Goal: Task Accomplishment & Management: Manage account settings

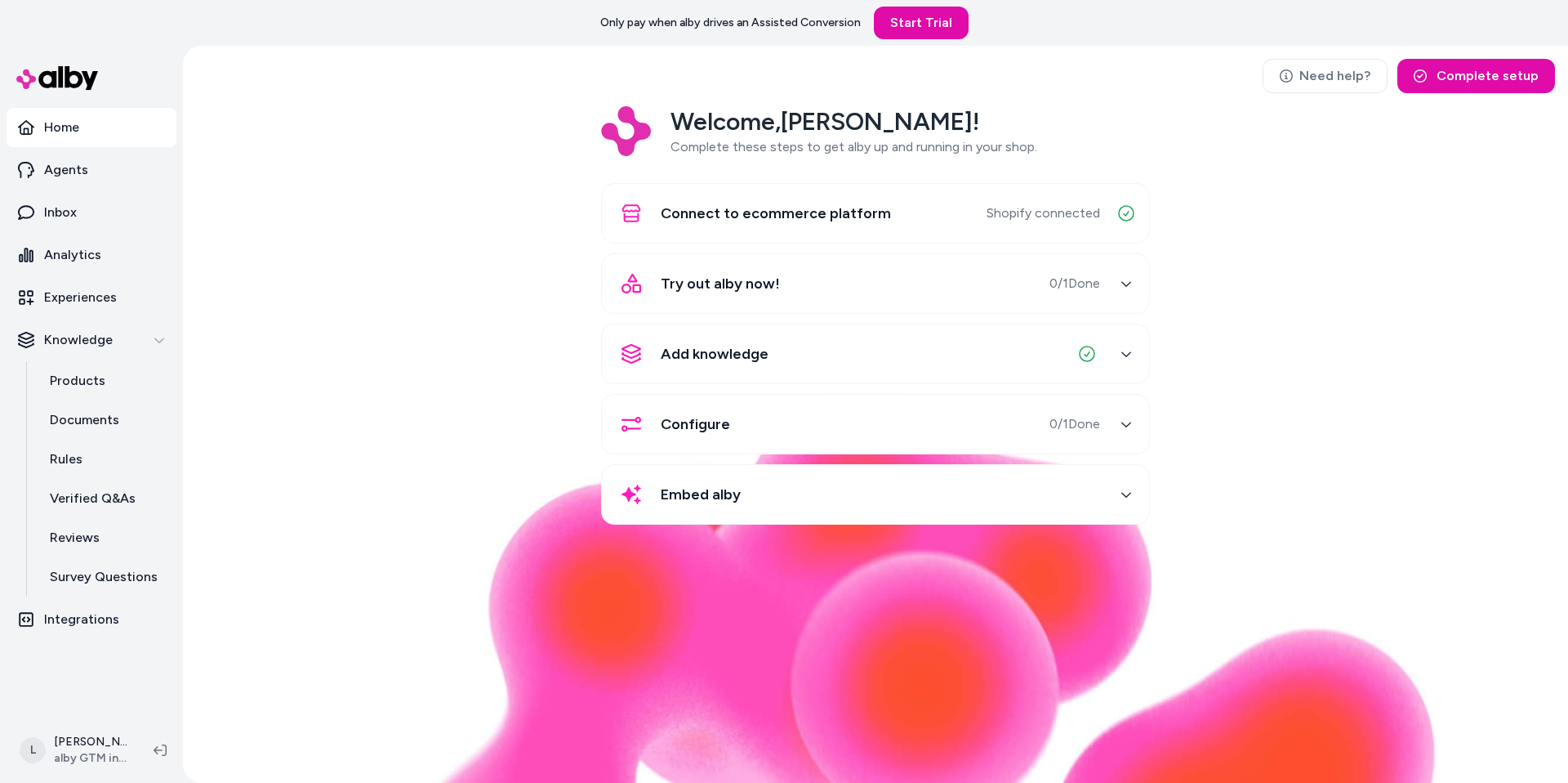
click at [106, 582] on html "Only pay when alby drives an Assisted Conversion Start Trial Home Agents Inbox …" at bounding box center [784, 391] width 1568 height 783
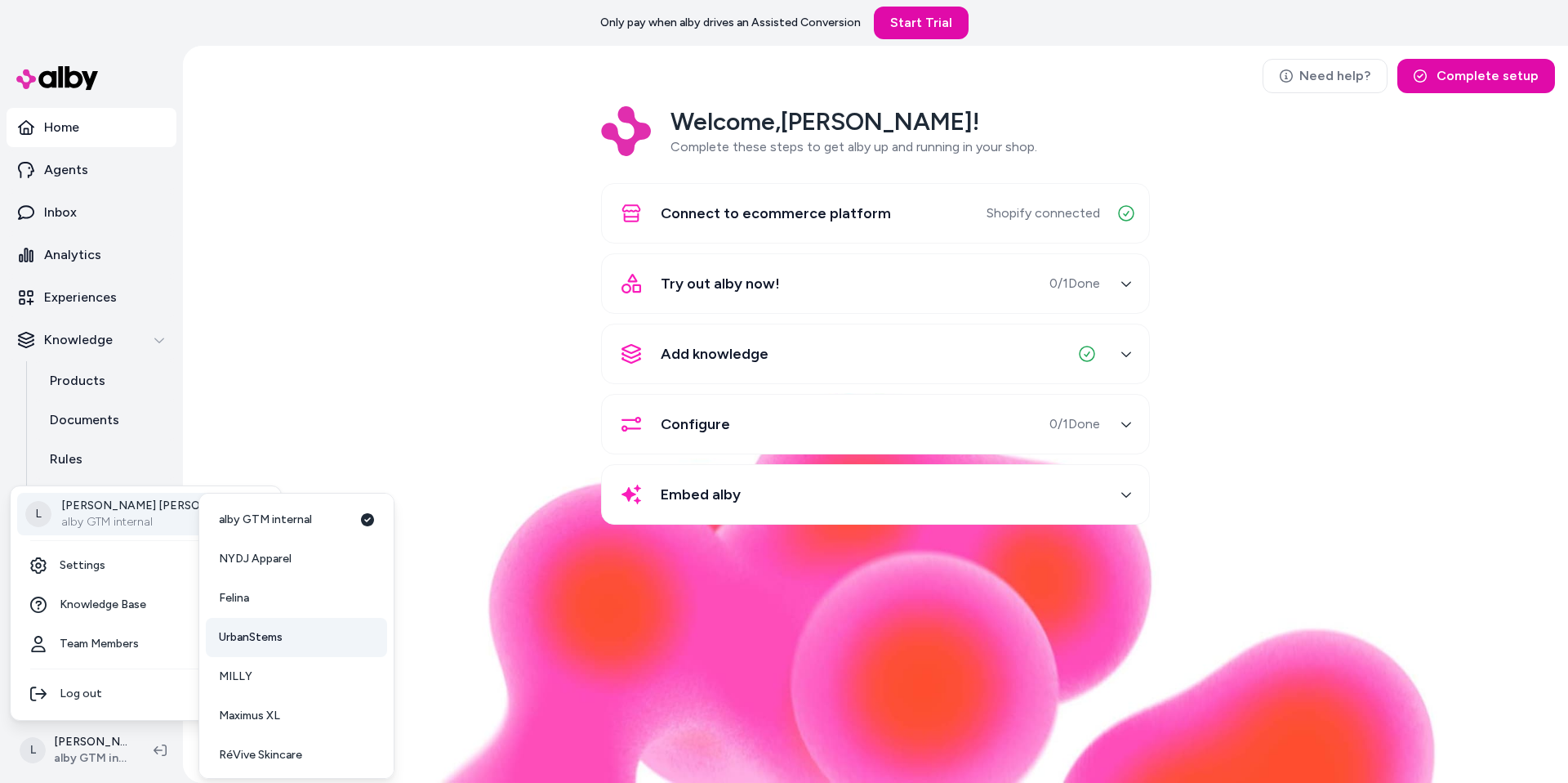
click at [279, 582] on span "UrbanStems" at bounding box center [250, 637] width 63 height 16
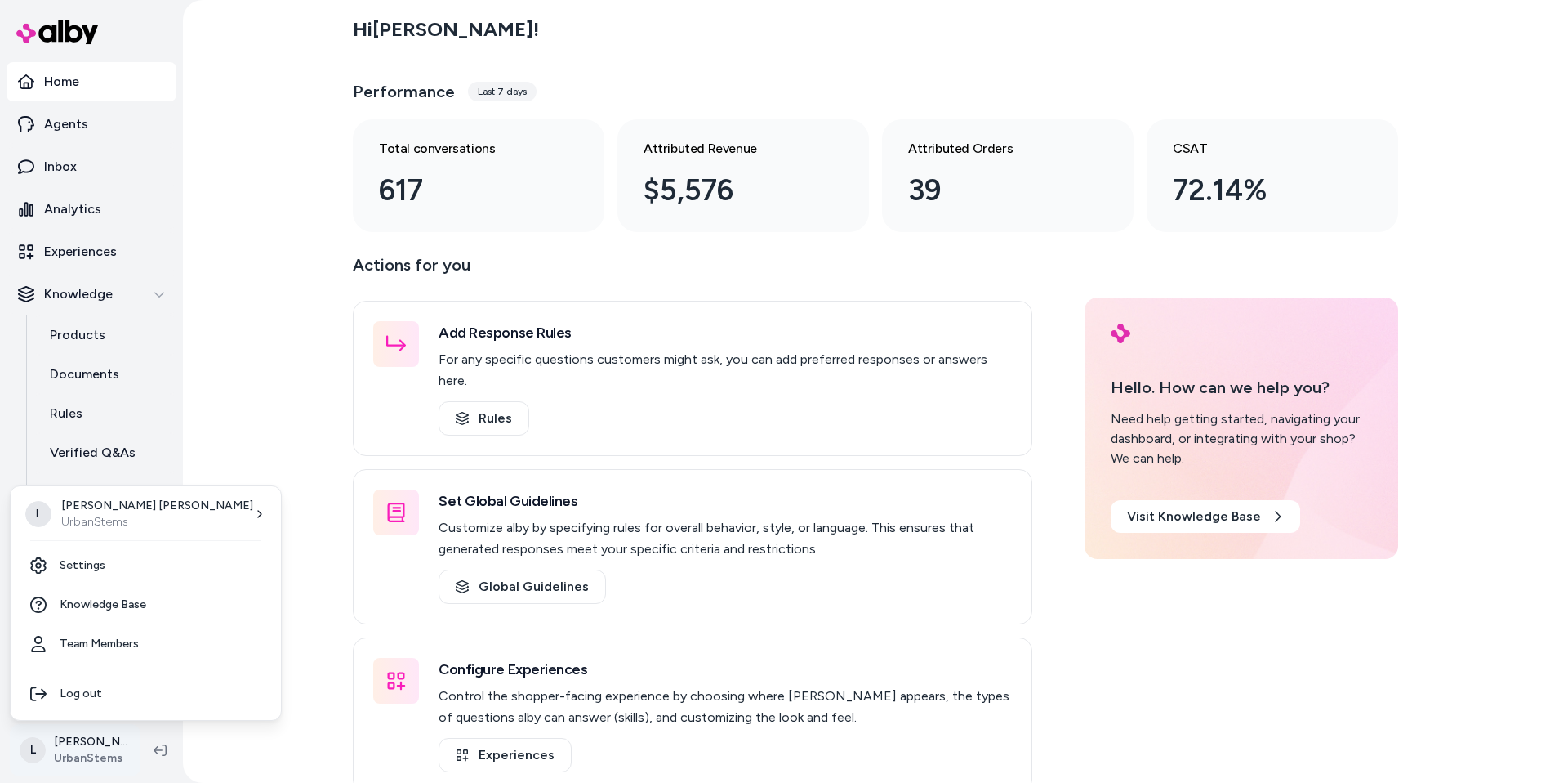
click at [87, 754] on html "Home Agents Inbox Analytics Experiences Knowledge Products Documents Rules Veri…" at bounding box center [784, 391] width 1568 height 783
click at [129, 570] on link "Settings" at bounding box center [146, 565] width 257 height 39
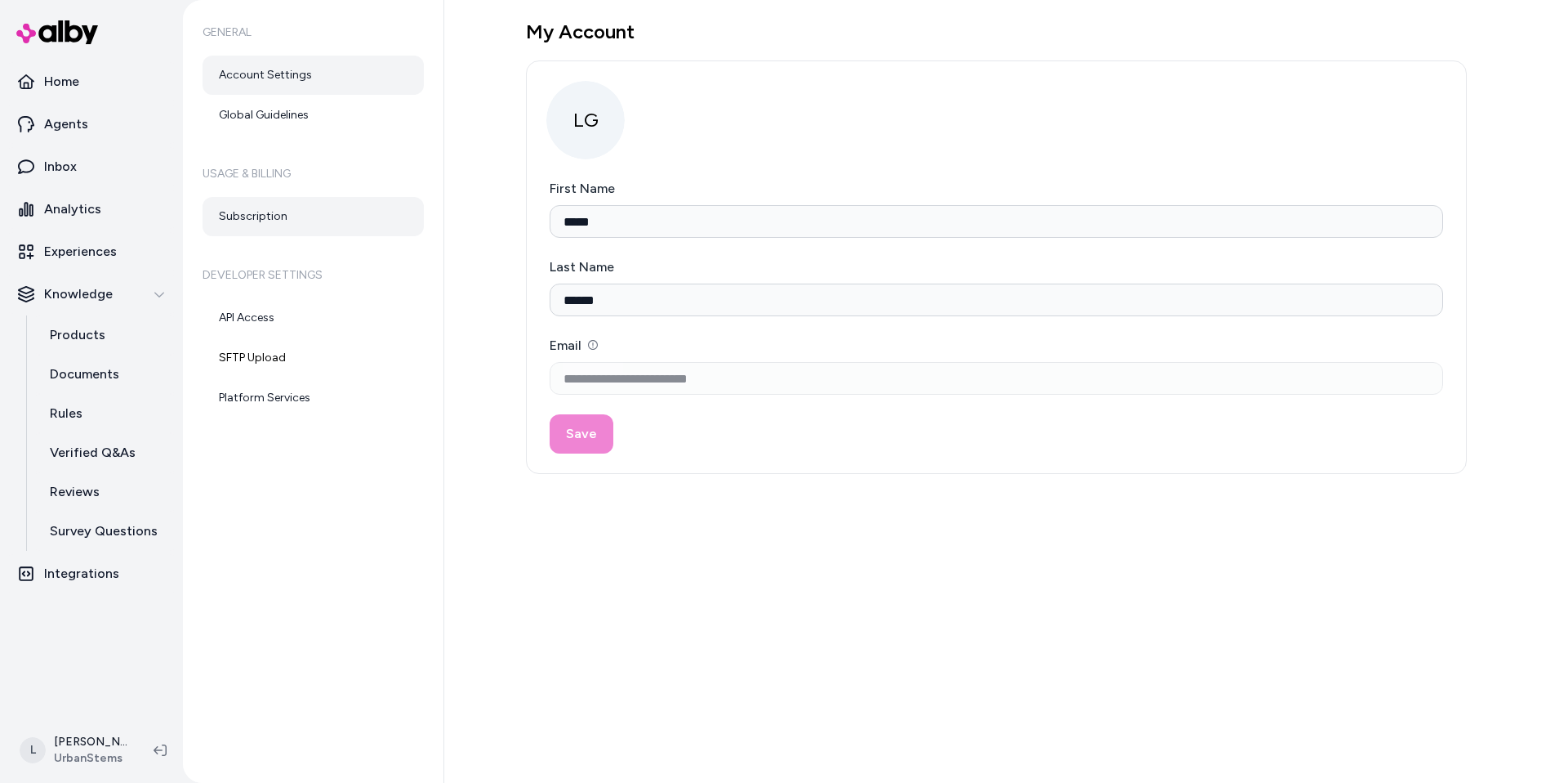
click at [255, 214] on link "Subscription" at bounding box center [313, 217] width 221 height 39
